Goal: Information Seeking & Learning: Learn about a topic

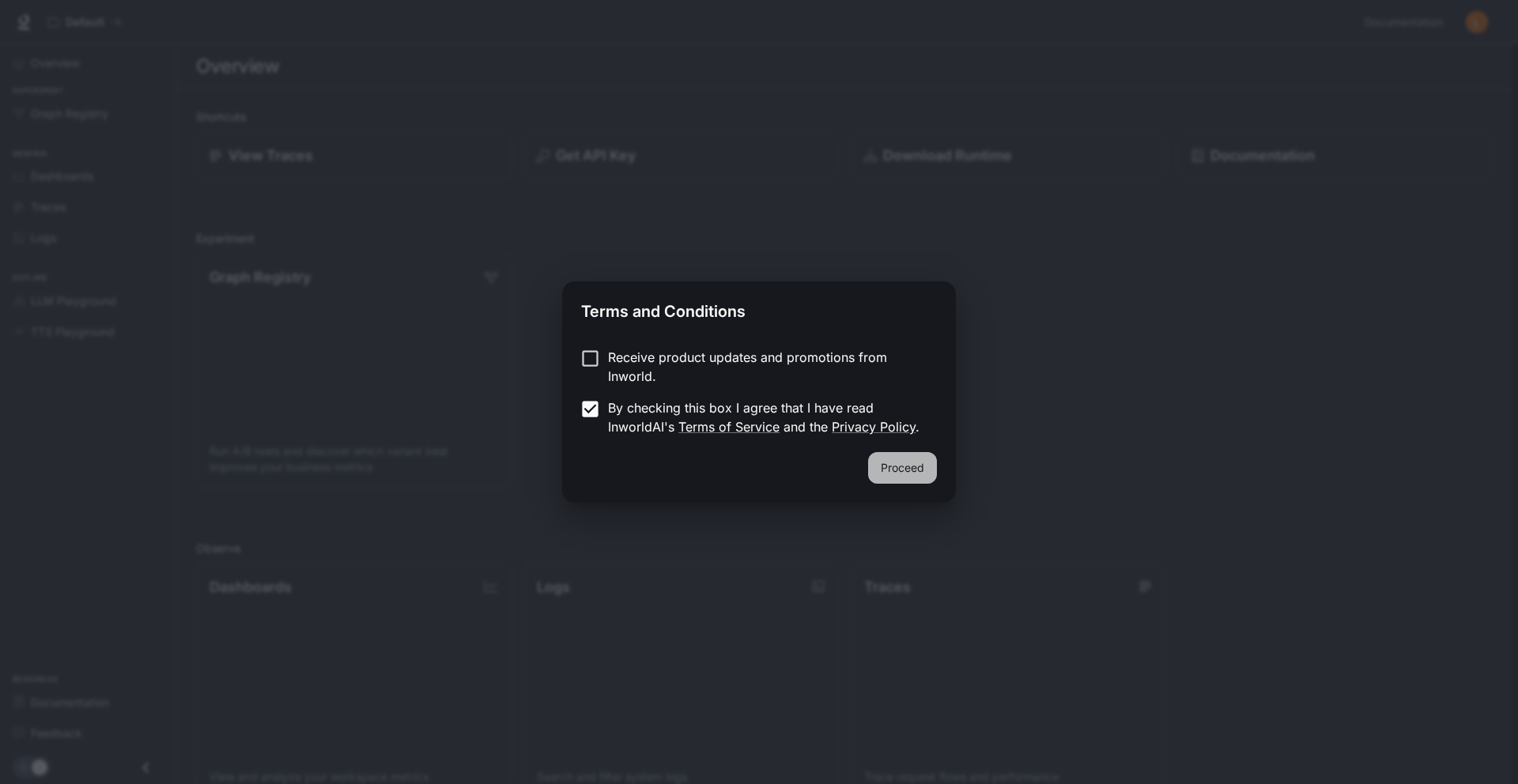
click at [918, 474] on button "Proceed" at bounding box center [902, 467] width 69 height 32
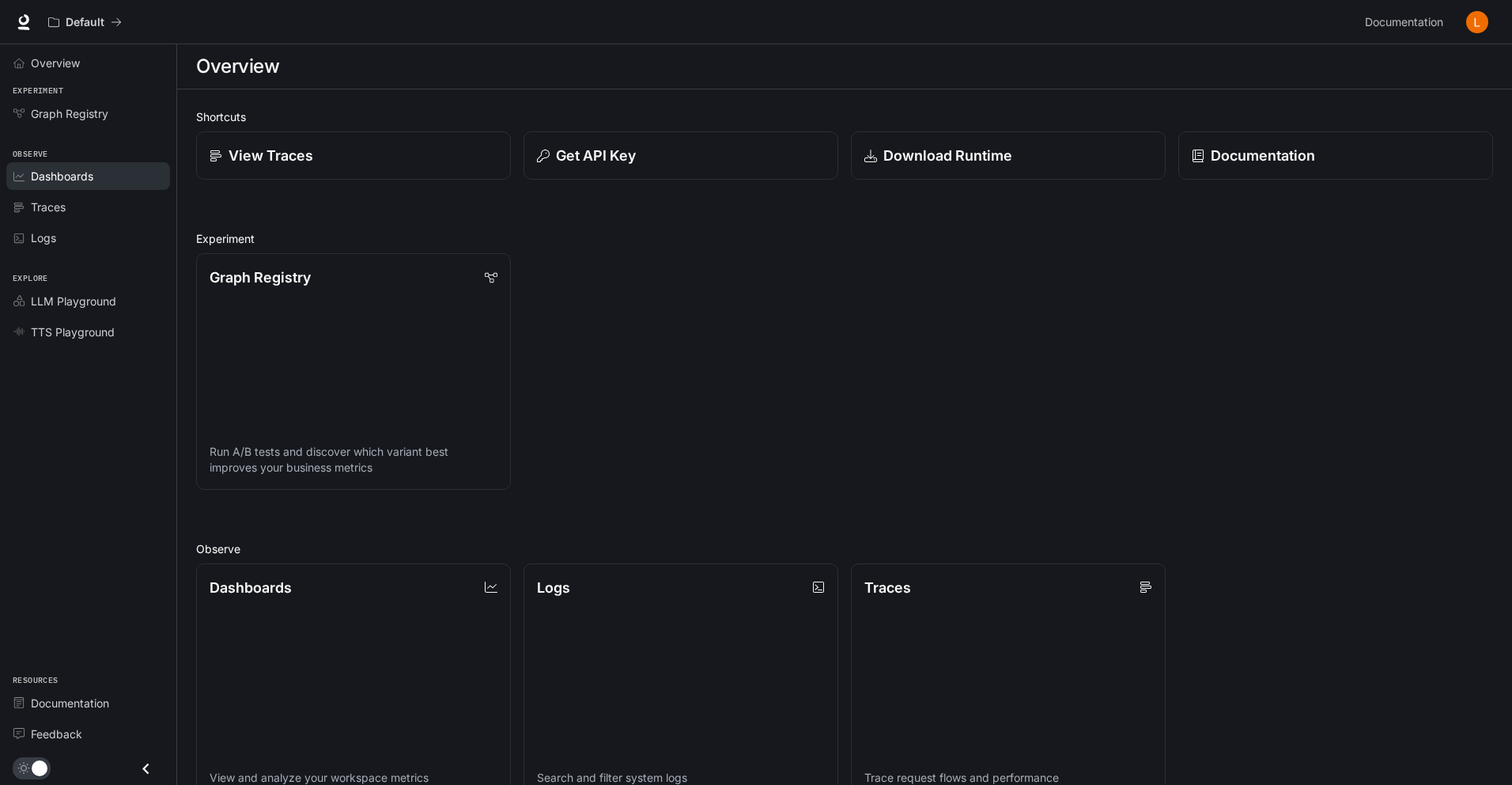
click at [93, 184] on link "Dashboards" at bounding box center [88, 176] width 163 height 28
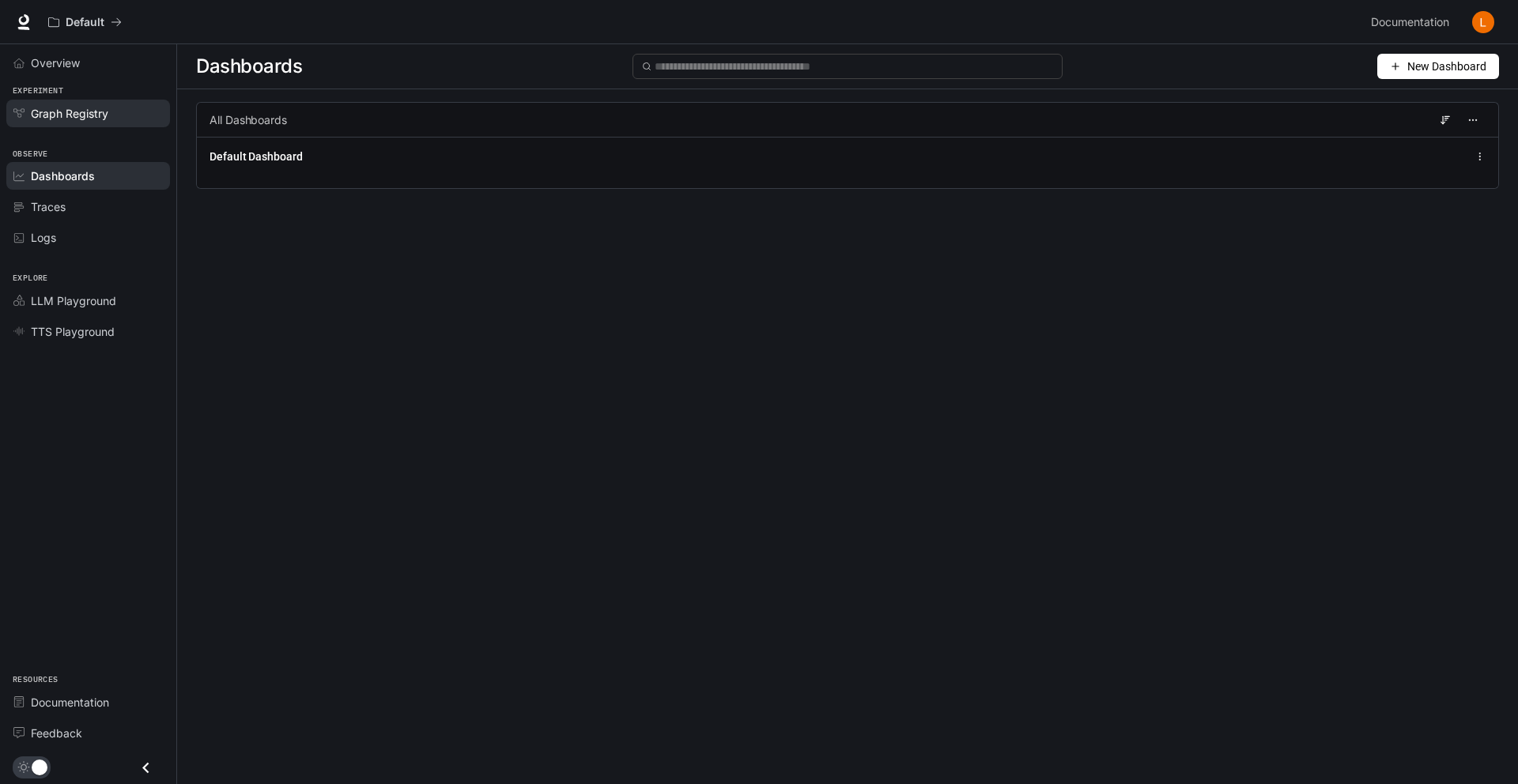
click at [98, 109] on span "Graph Registry" at bounding box center [69, 114] width 78 height 16
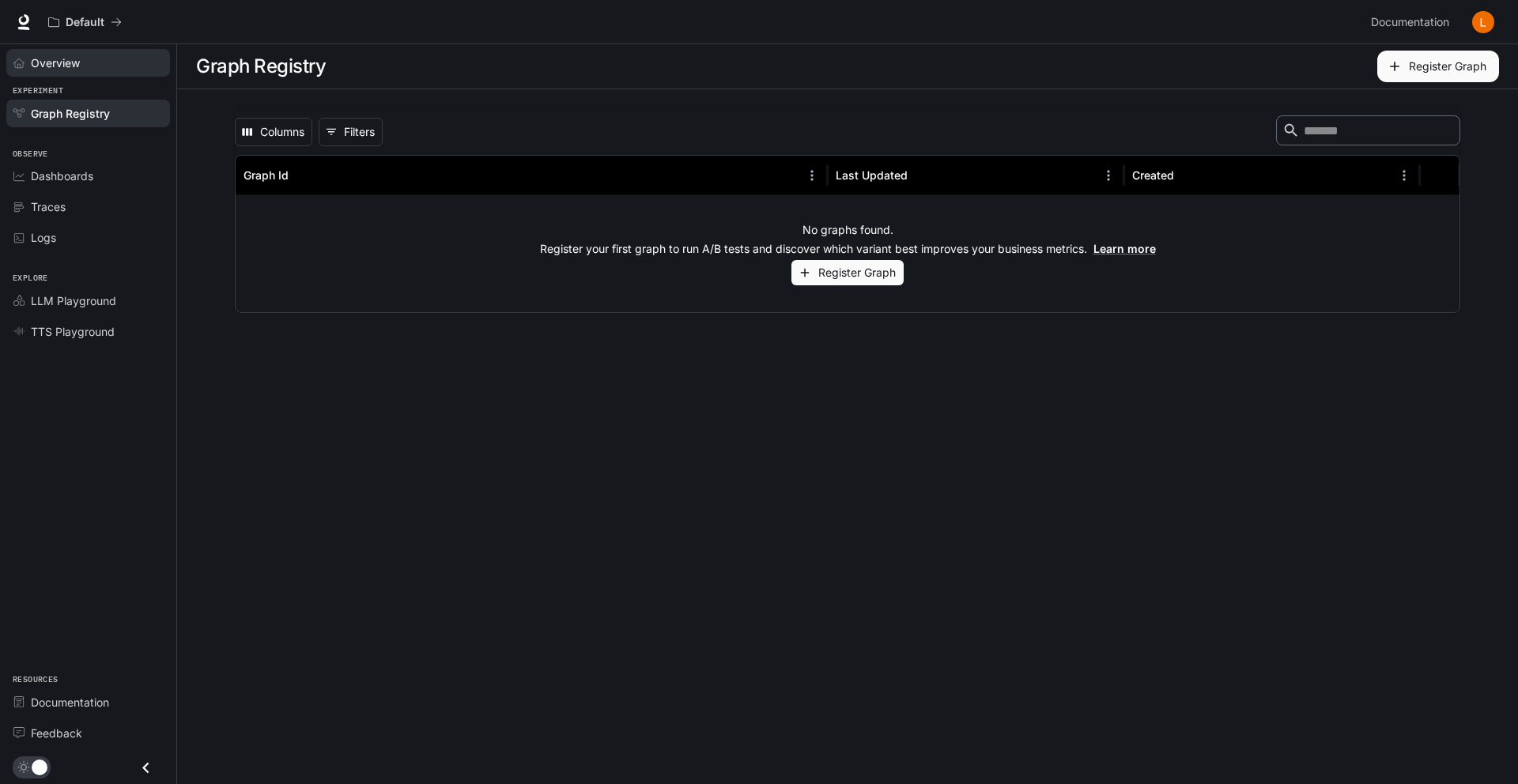
click at [96, 66] on div "Overview" at bounding box center [97, 63] width 132 height 16
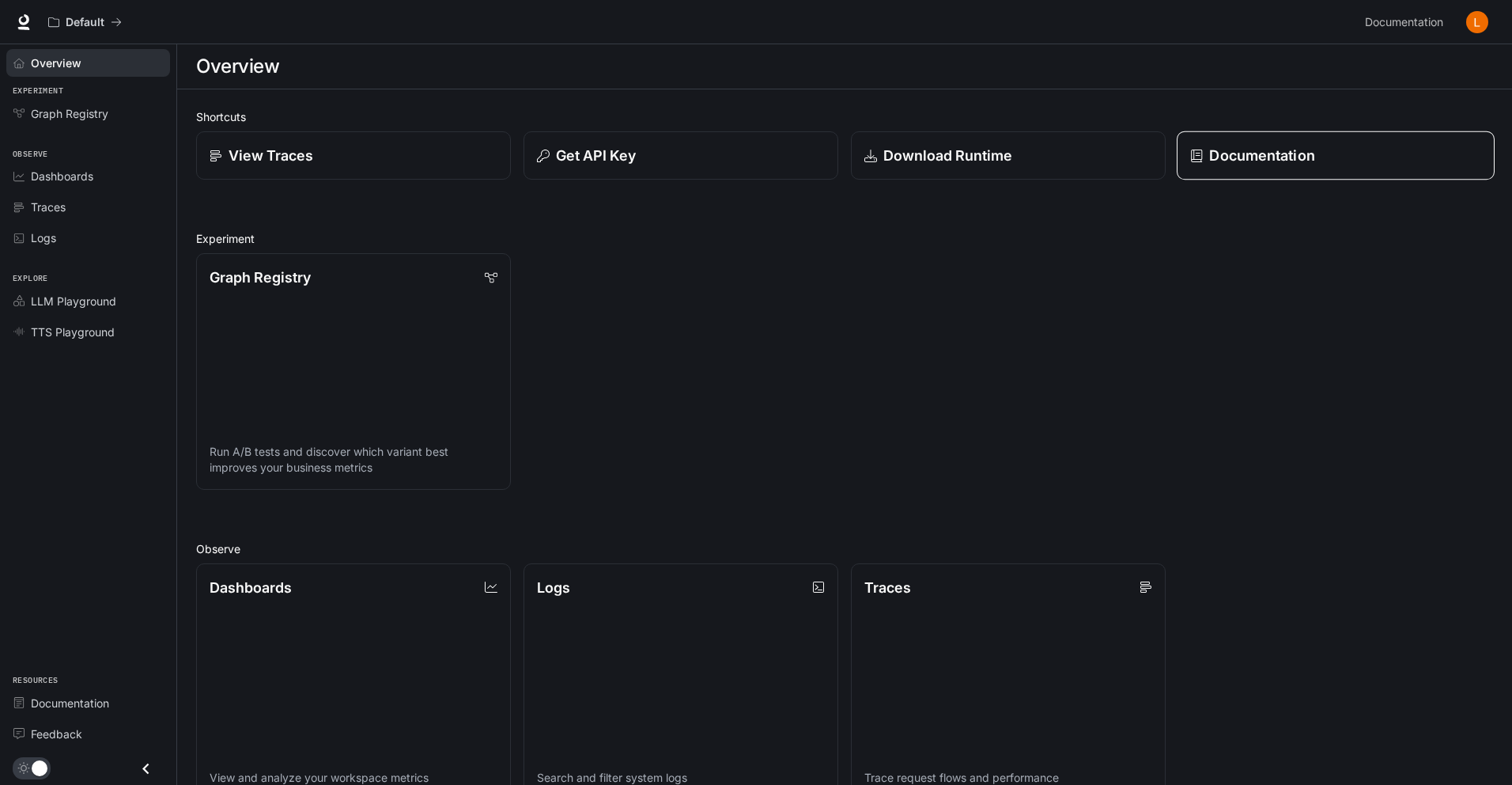
click at [1258, 156] on p "Documentation" at bounding box center [1261, 155] width 105 height 21
